Goal: Book appointment/travel/reservation

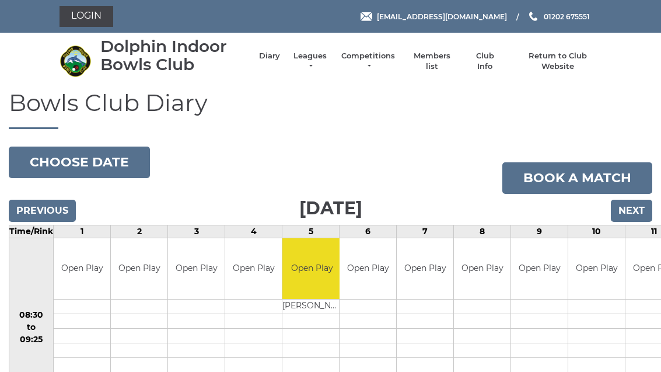
scroll to position [62, 0]
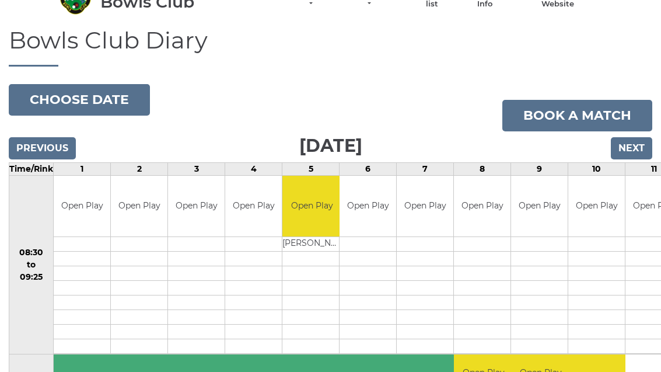
click at [101, 99] on button "Choose date" at bounding box center [79, 100] width 141 height 32
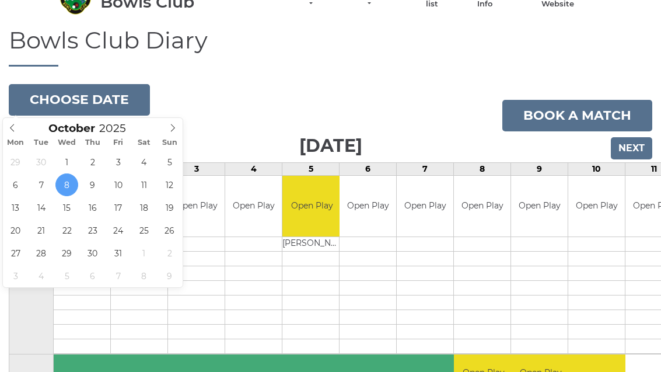
type input "2025-10-21"
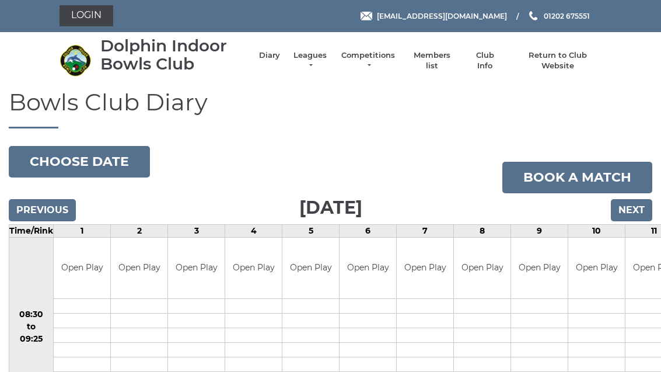
click at [97, 156] on button "Choose date" at bounding box center [79, 162] width 141 height 32
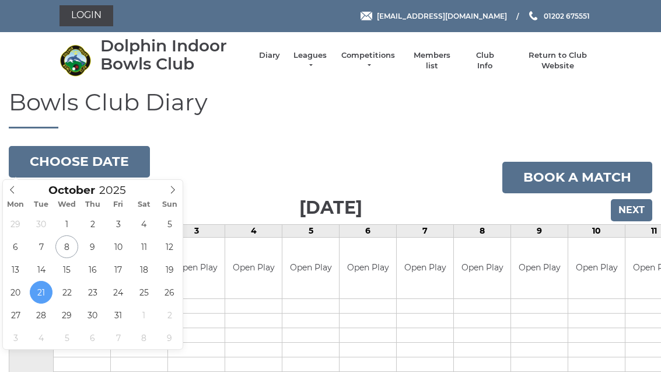
click at [173, 186] on icon at bounding box center [173, 190] width 8 height 8
type input "[DATE]"
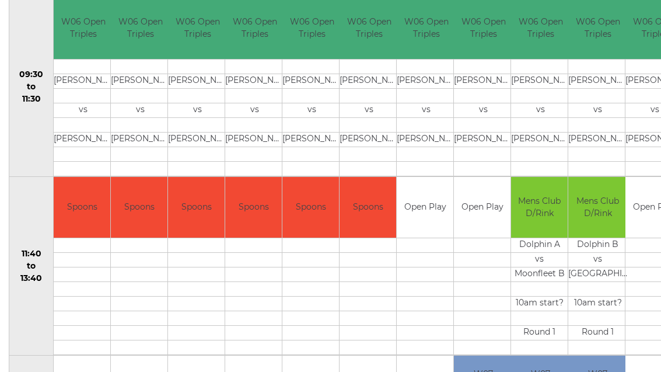
scroll to position [417, 0]
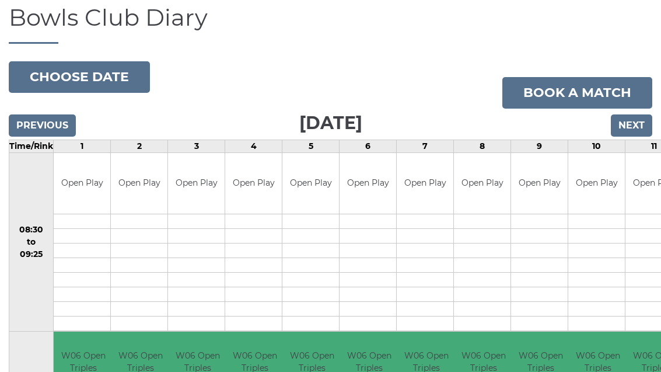
click at [109, 73] on button "Choose date" at bounding box center [79, 78] width 141 height 32
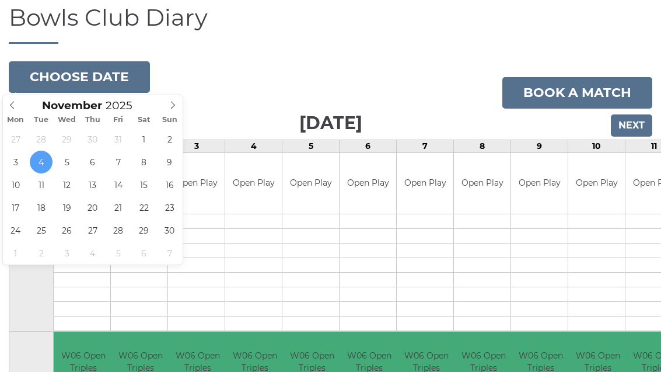
click at [12, 102] on icon at bounding box center [12, 105] width 8 height 8
type input "[DATE]"
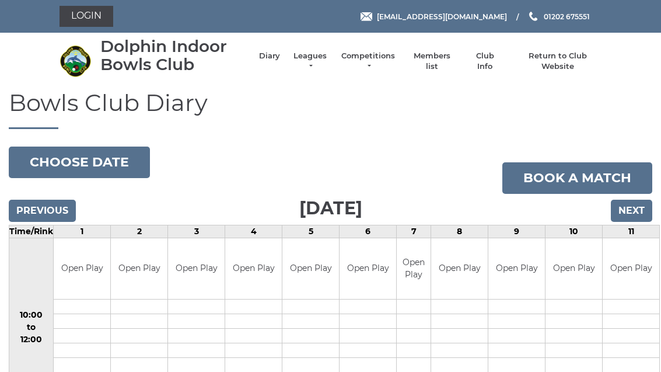
click at [112, 158] on button "Choose date" at bounding box center [79, 162] width 141 height 32
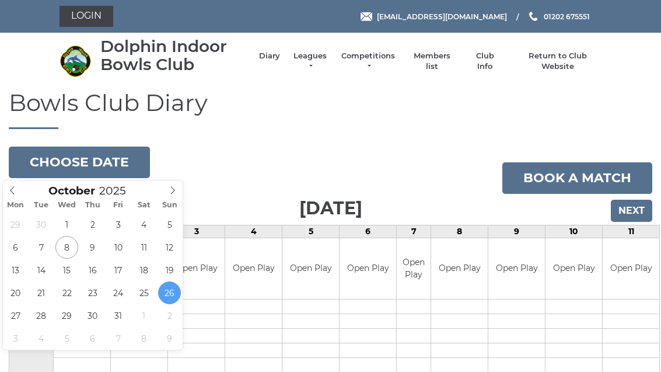
type input "[DATE]"
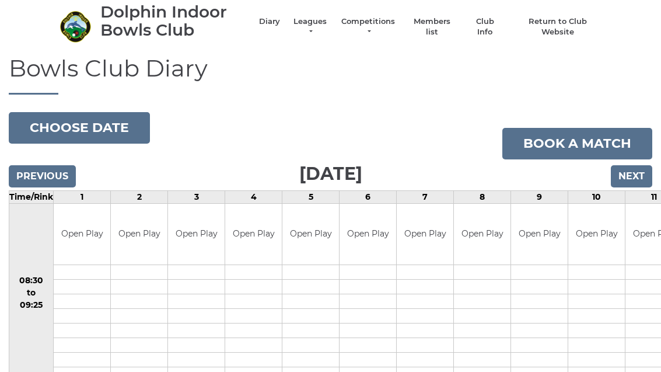
scroll to position [36, 0]
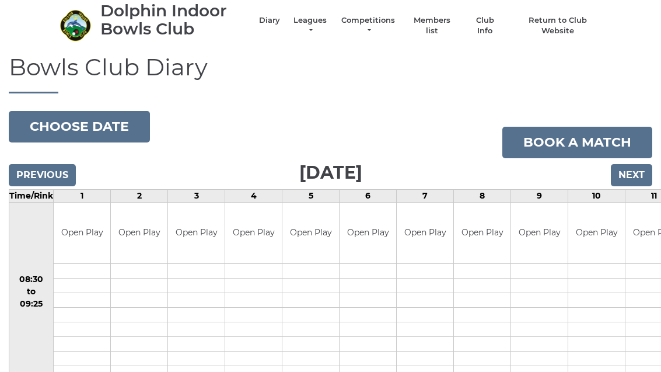
click at [100, 123] on button "Choose date" at bounding box center [79, 127] width 141 height 32
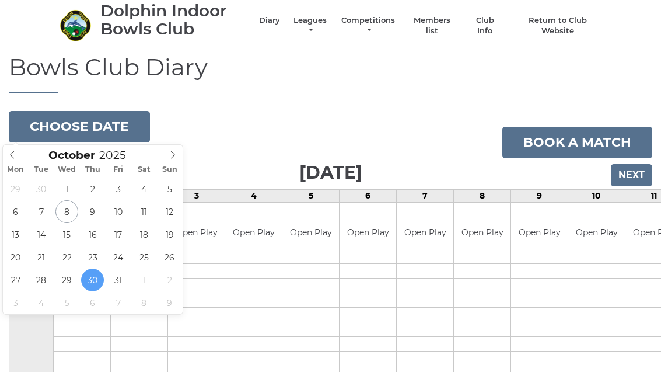
type input "2025-10-31"
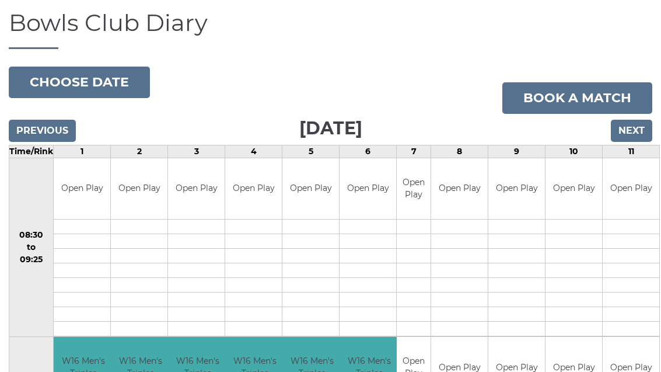
scroll to position [79, 0]
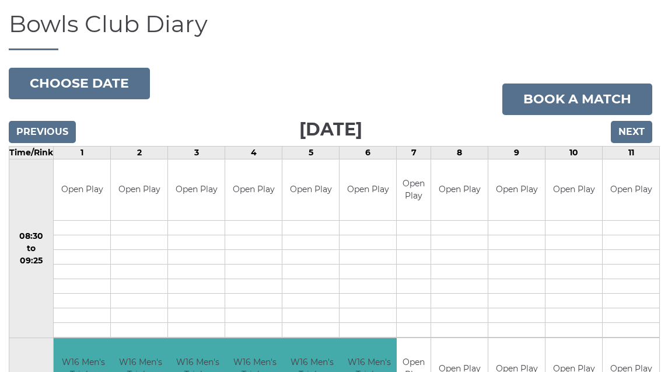
click at [45, 151] on td "Time/Rink" at bounding box center [31, 152] width 44 height 13
click at [41, 123] on input "Previous" at bounding box center [42, 132] width 67 height 22
